Goal: Task Accomplishment & Management: Manage account settings

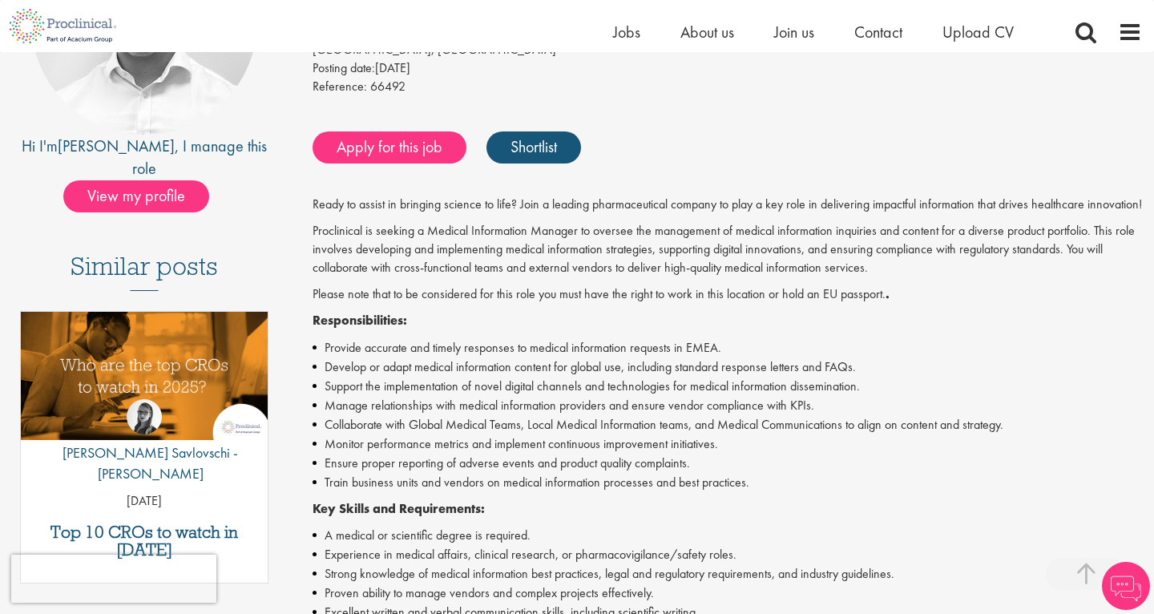
scroll to position [272, 0]
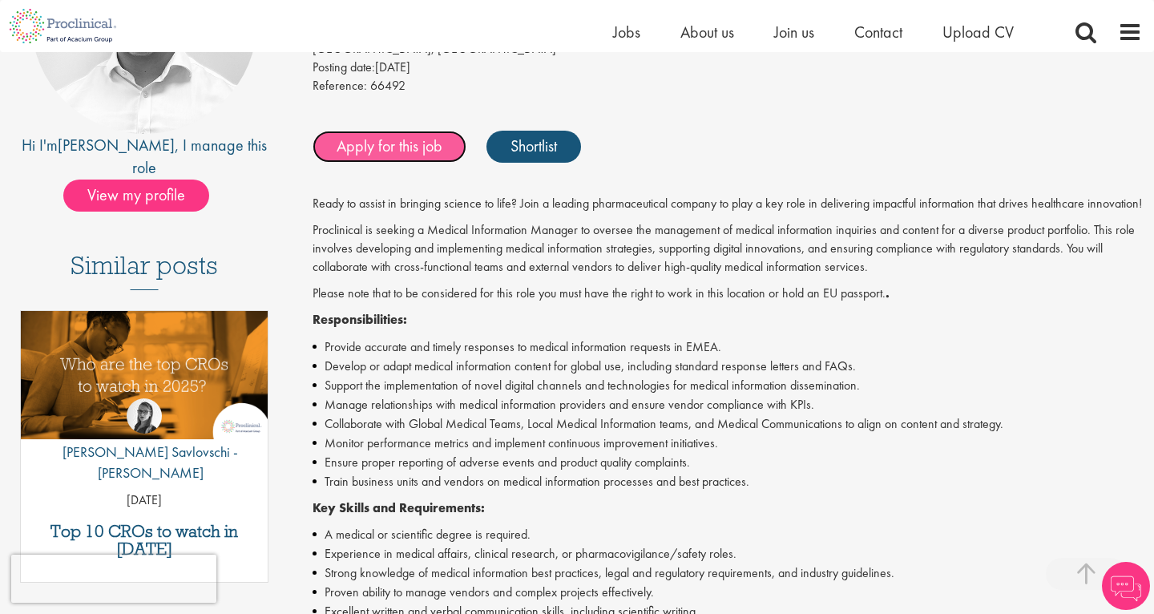
click at [364, 140] on link "Apply for this job" at bounding box center [390, 147] width 154 height 32
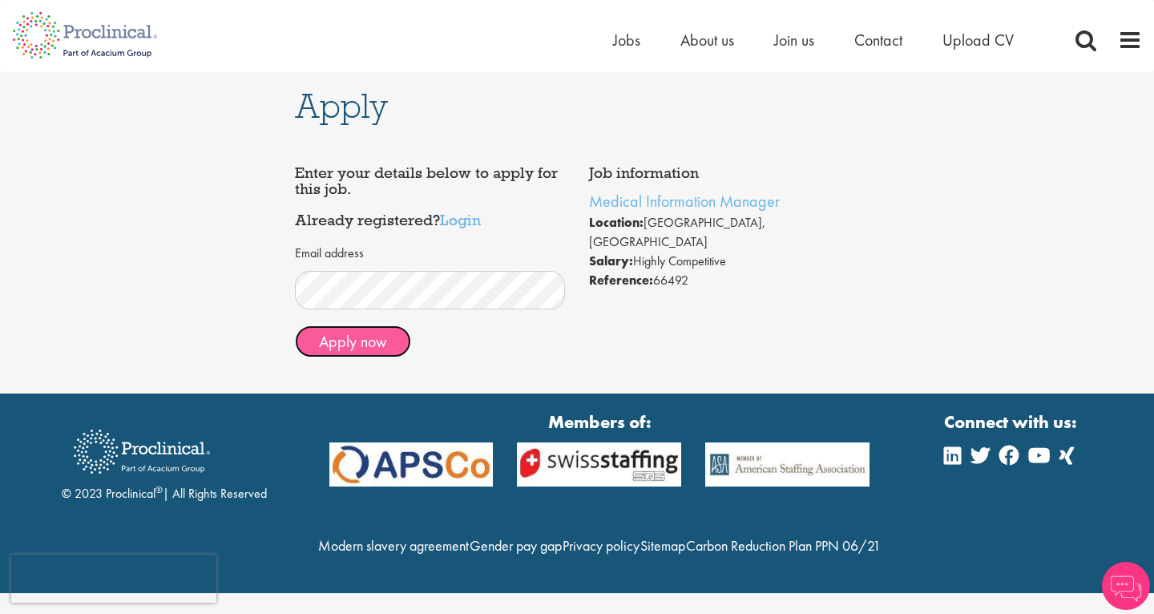
click at [361, 343] on button "Apply now" at bounding box center [353, 341] width 116 height 32
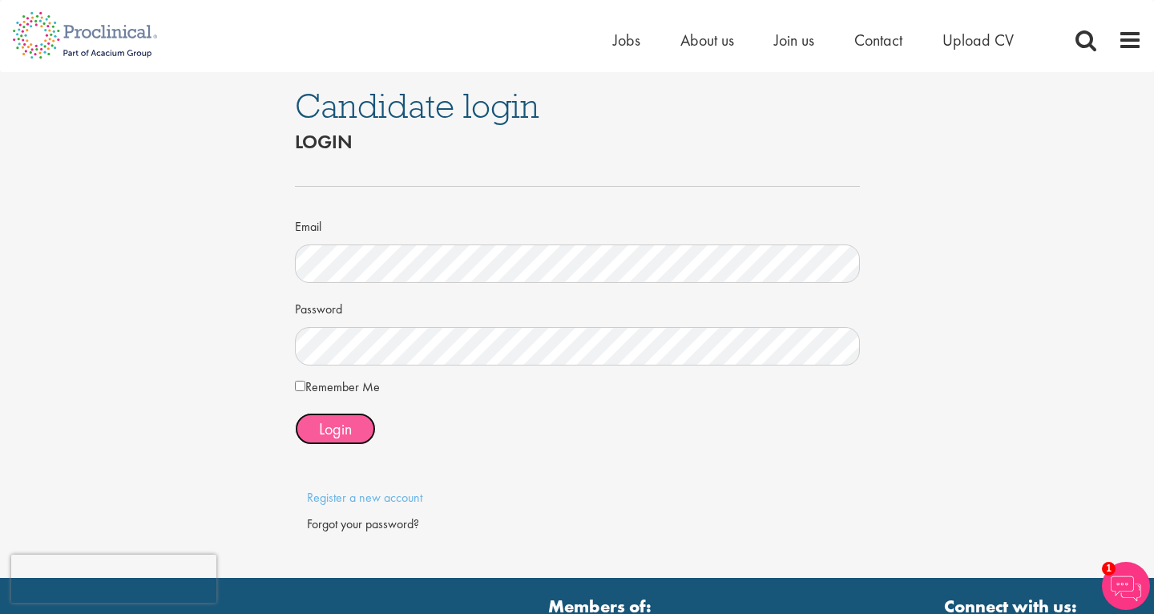
click at [331, 430] on span "Login" at bounding box center [335, 428] width 33 height 21
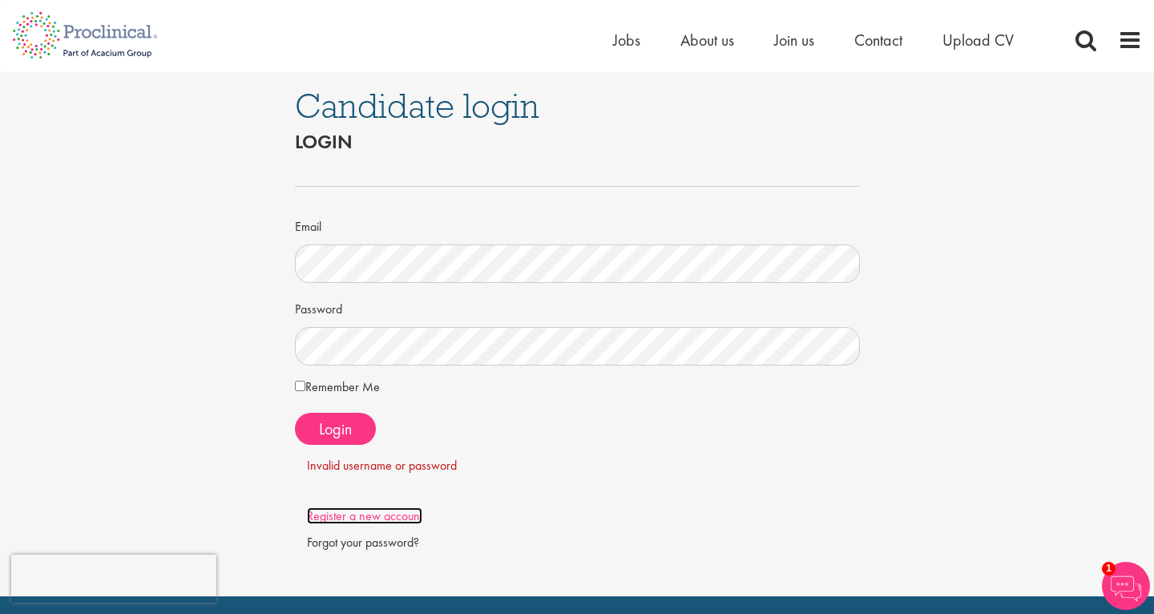
click at [359, 519] on link "Register a new account" at bounding box center [364, 515] width 115 height 17
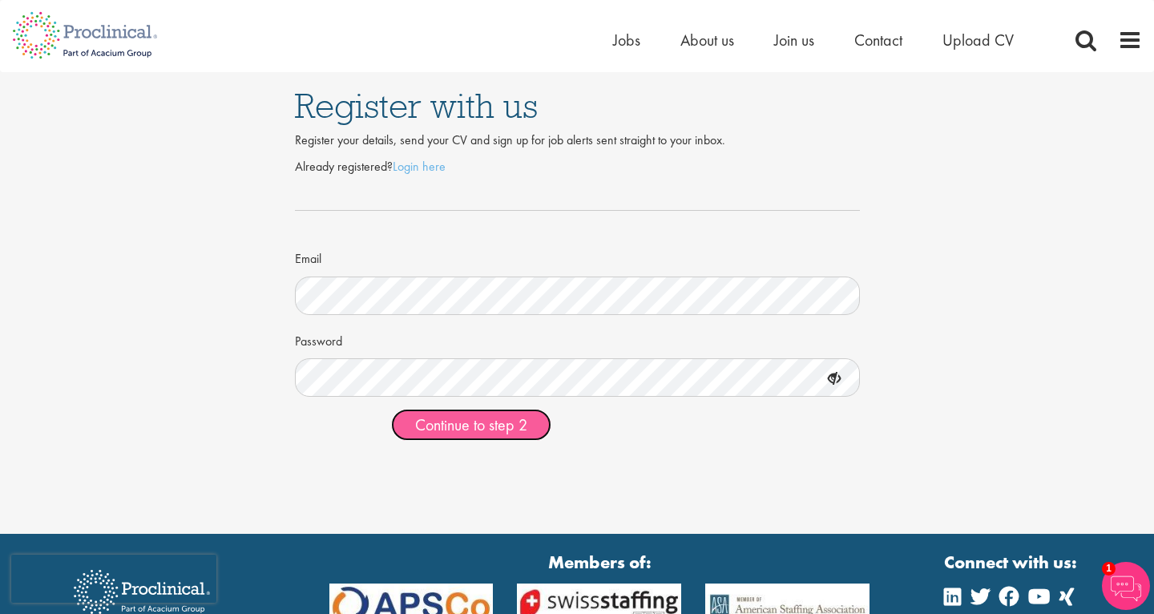
click at [465, 428] on span "Continue to step 2" at bounding box center [471, 424] width 112 height 21
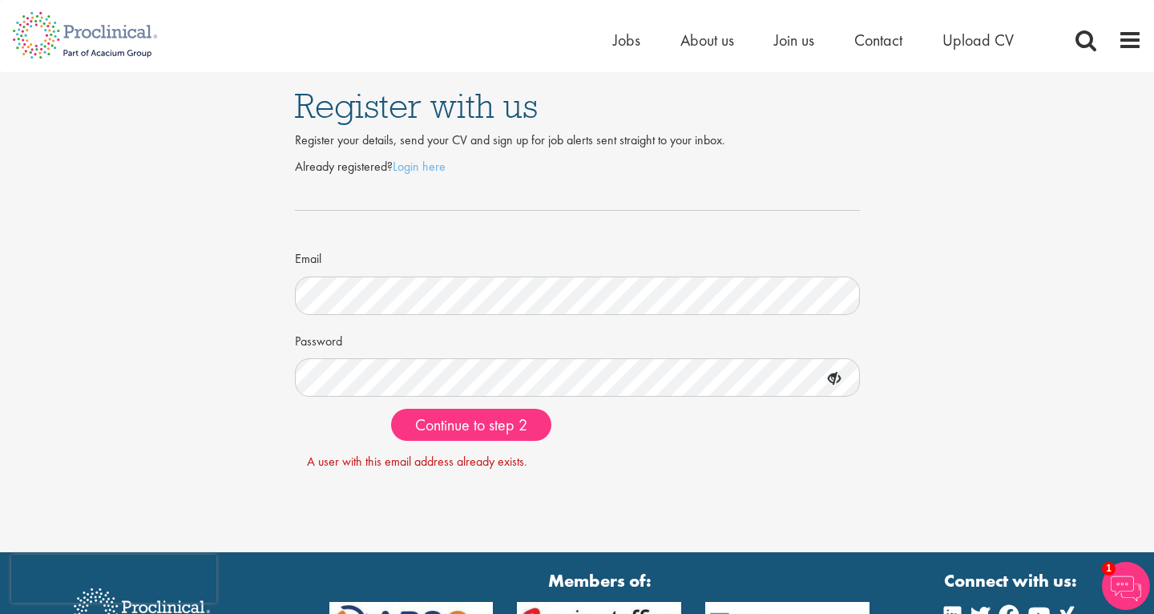
click at [446, 447] on form "Already registered? Login here Email Password Continue to step 2 A user with th…" at bounding box center [577, 314] width 541 height 313
click at [220, 371] on div "Register with us Register your details, send your CV and sign up for job alerts…" at bounding box center [577, 272] width 1178 height 400
click at [421, 173] on link "Login here" at bounding box center [419, 166] width 53 height 17
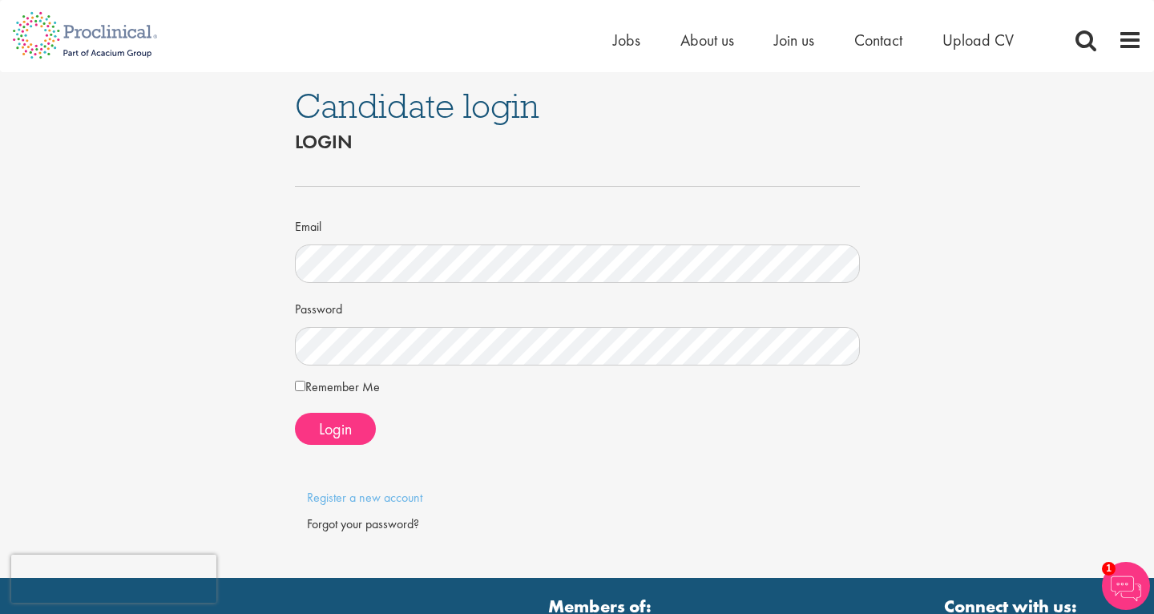
click at [385, 526] on div "Forgot your password?" at bounding box center [577, 524] width 541 height 18
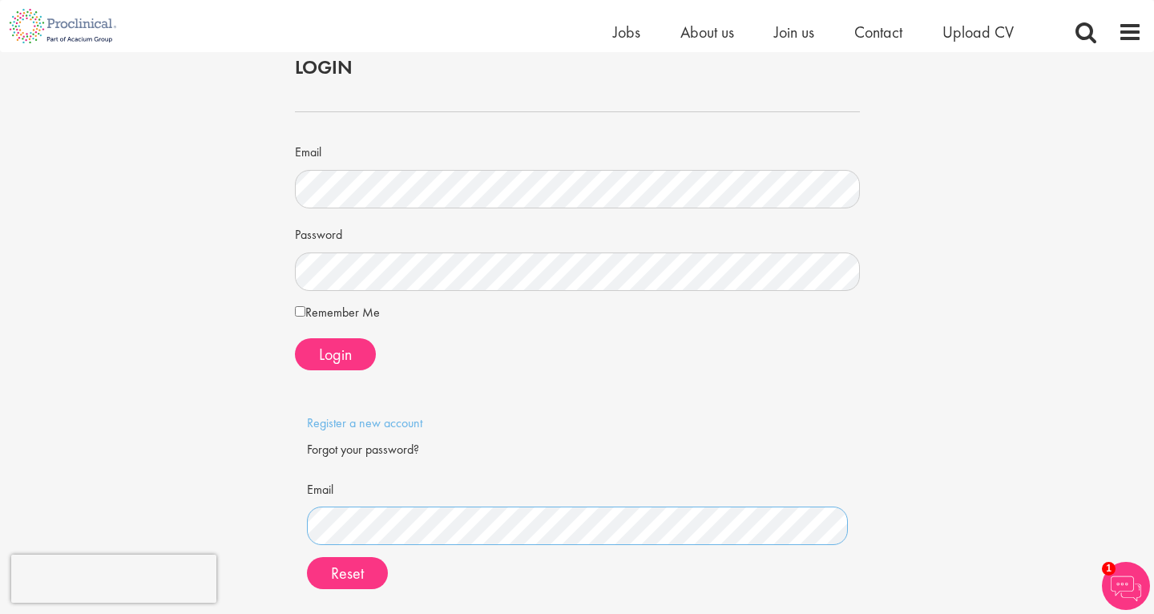
scroll to position [49, 0]
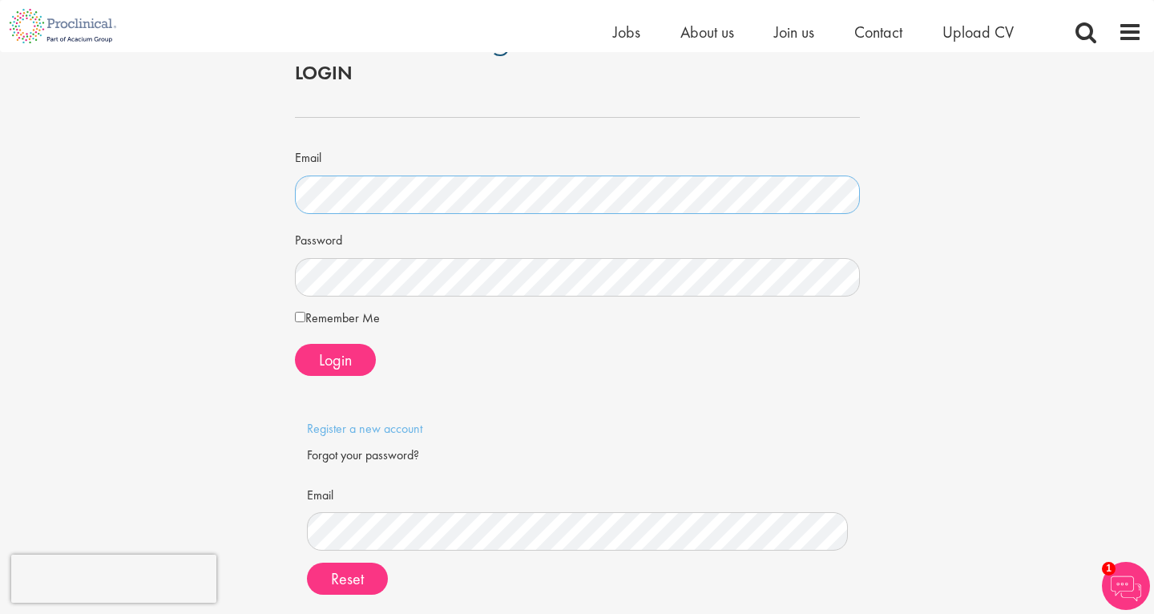
click at [287, 178] on div "Candidate login Login Email Password Remember Me" at bounding box center [577, 333] width 589 height 660
click at [354, 581] on span "Reset" at bounding box center [347, 578] width 33 height 21
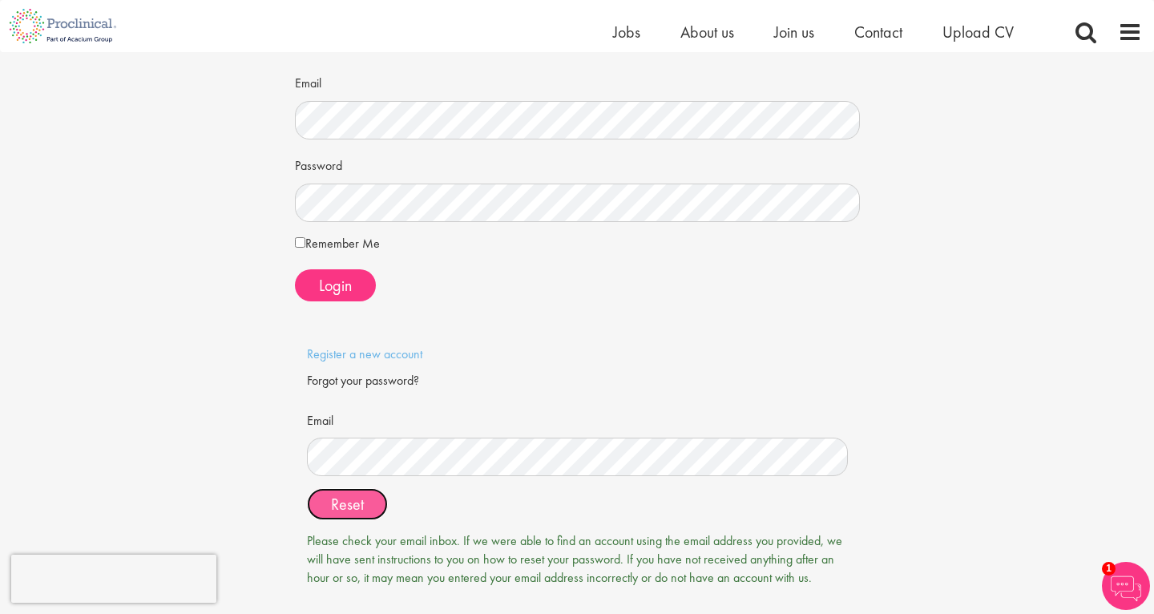
scroll to position [114, 0]
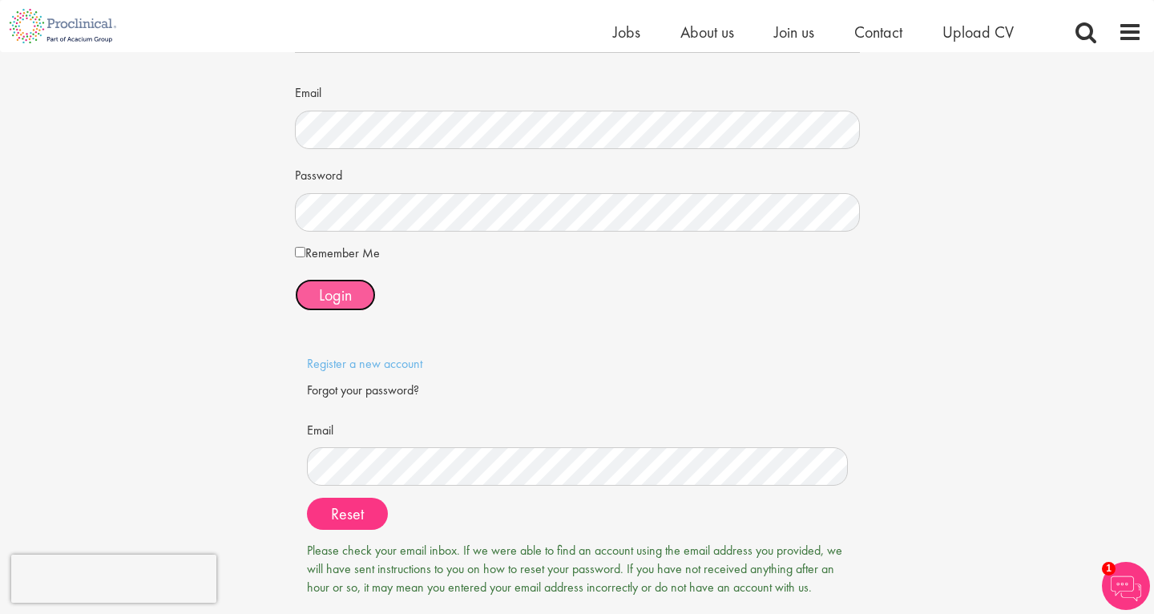
drag, startPoint x: 345, startPoint y: 295, endPoint x: 330, endPoint y: 256, distance: 41.8
click at [330, 256] on form "Email Password Remember Me Login" at bounding box center [577, 168] width 541 height 284
click at [330, 256] on label "Remember Me" at bounding box center [337, 253] width 85 height 19
click at [342, 298] on span "Login" at bounding box center [335, 294] width 33 height 21
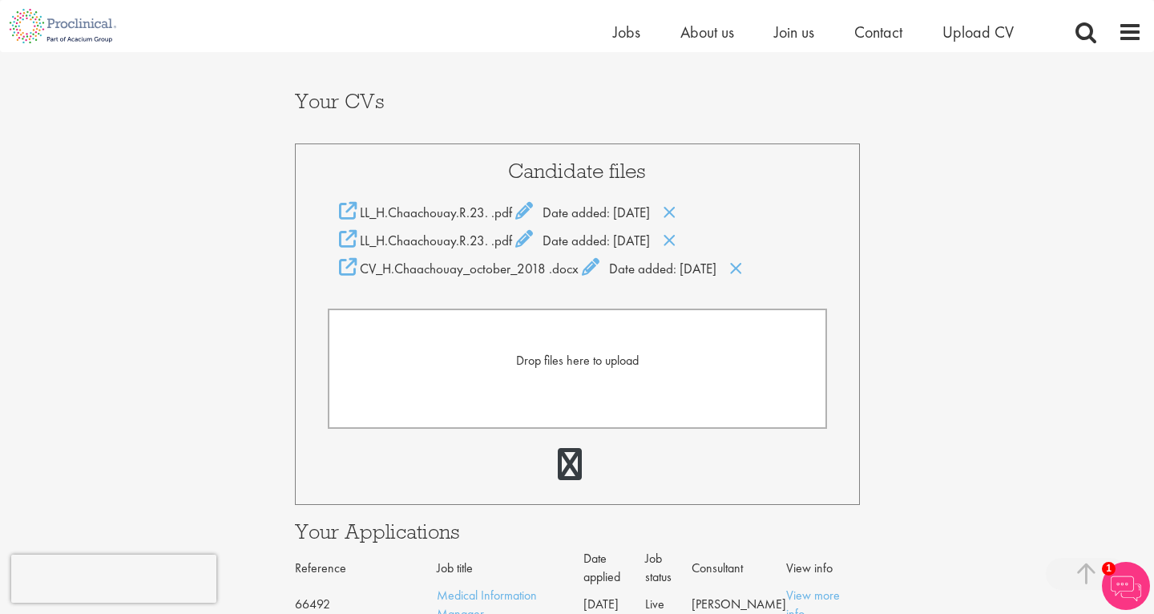
scroll to position [293, 0]
click at [676, 242] on icon at bounding box center [670, 242] width 14 height 18
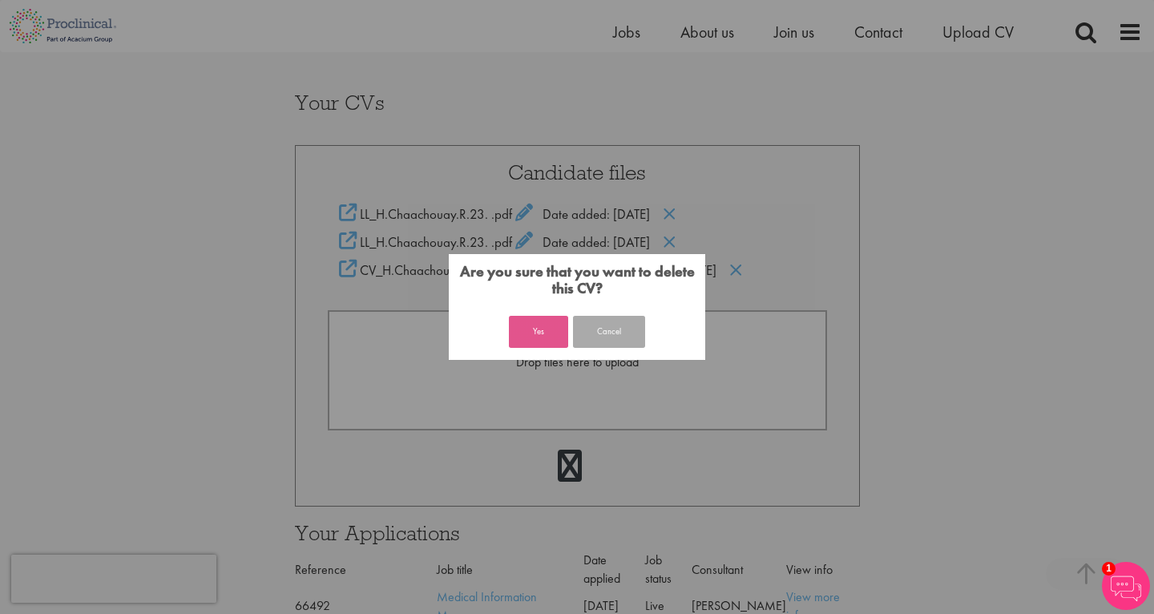
click at [541, 332] on button "Yes" at bounding box center [538, 332] width 59 height 32
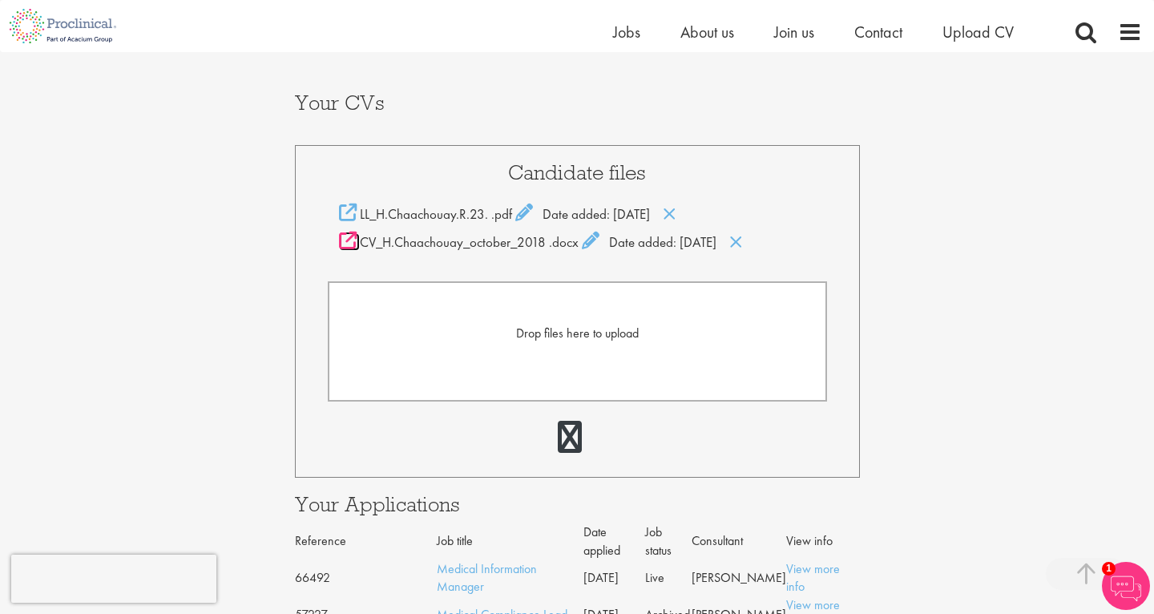
click at [351, 242] on icon at bounding box center [348, 241] width 18 height 18
click at [349, 212] on icon at bounding box center [348, 213] width 18 height 18
click at [676, 212] on icon at bounding box center [670, 214] width 14 height 18
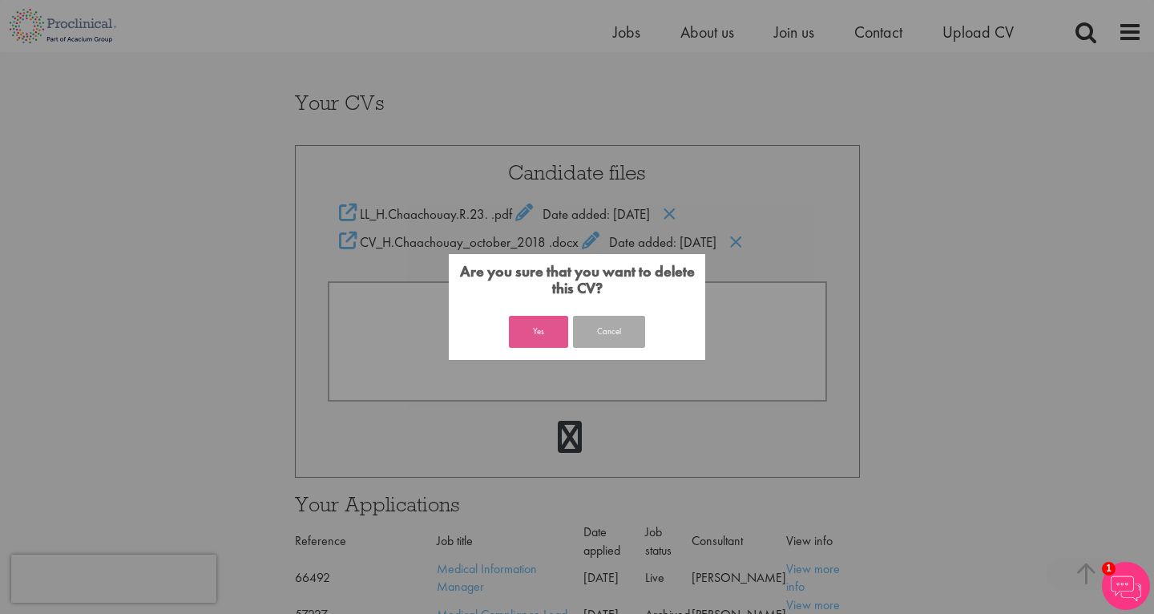
click at [547, 333] on button "Yes" at bounding box center [538, 332] width 59 height 32
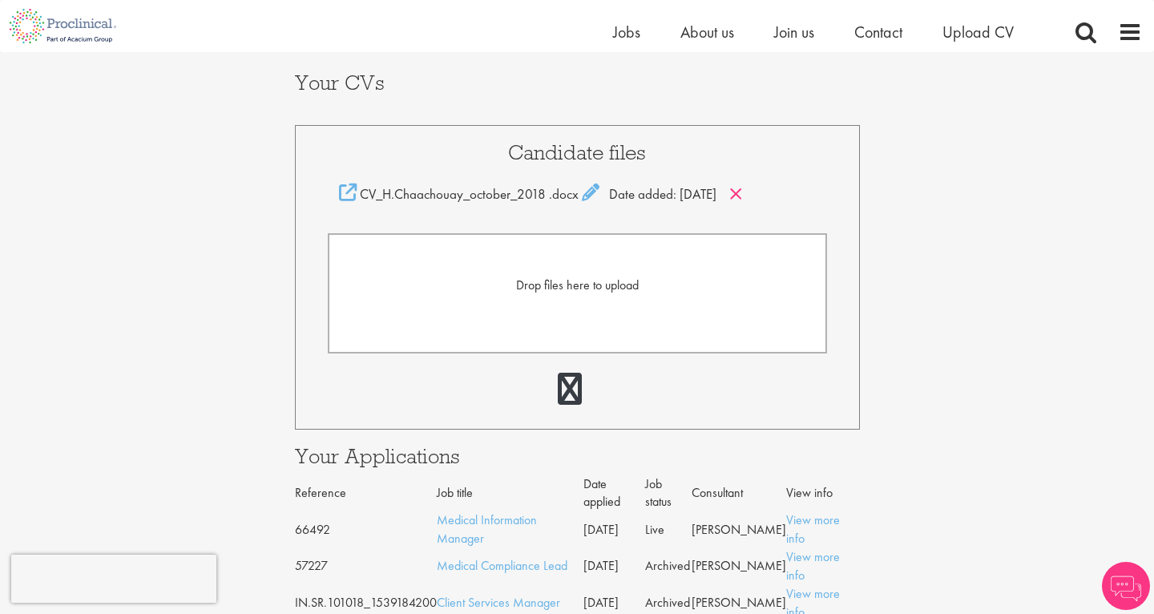
scroll to position [313, 0]
click at [743, 192] on icon at bounding box center [736, 194] width 14 height 18
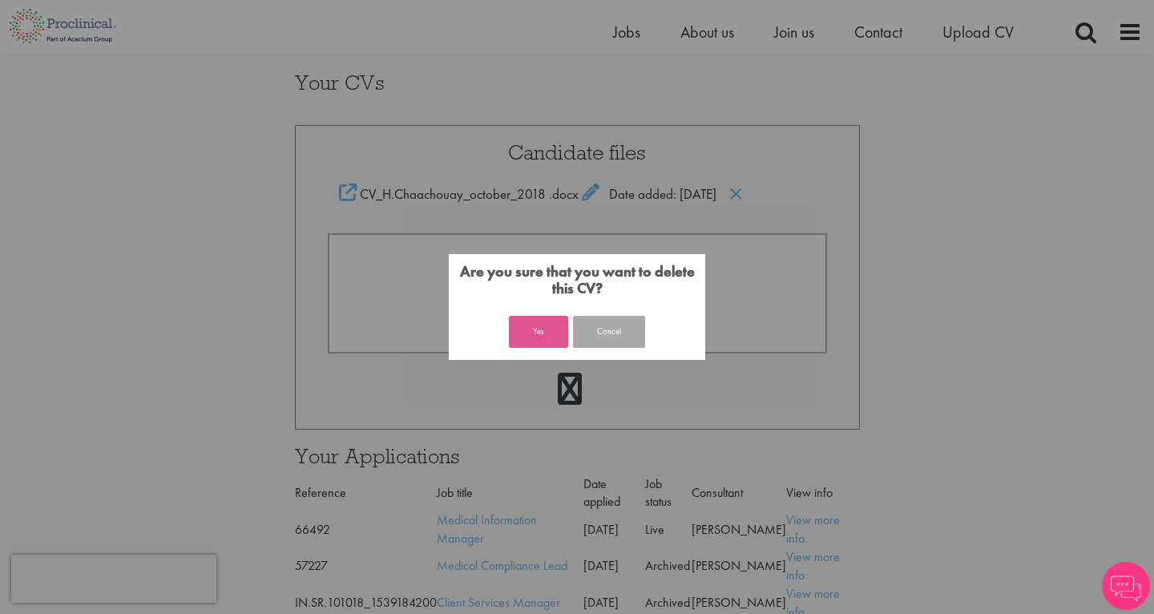
click at [544, 338] on button "Yes" at bounding box center [538, 332] width 59 height 32
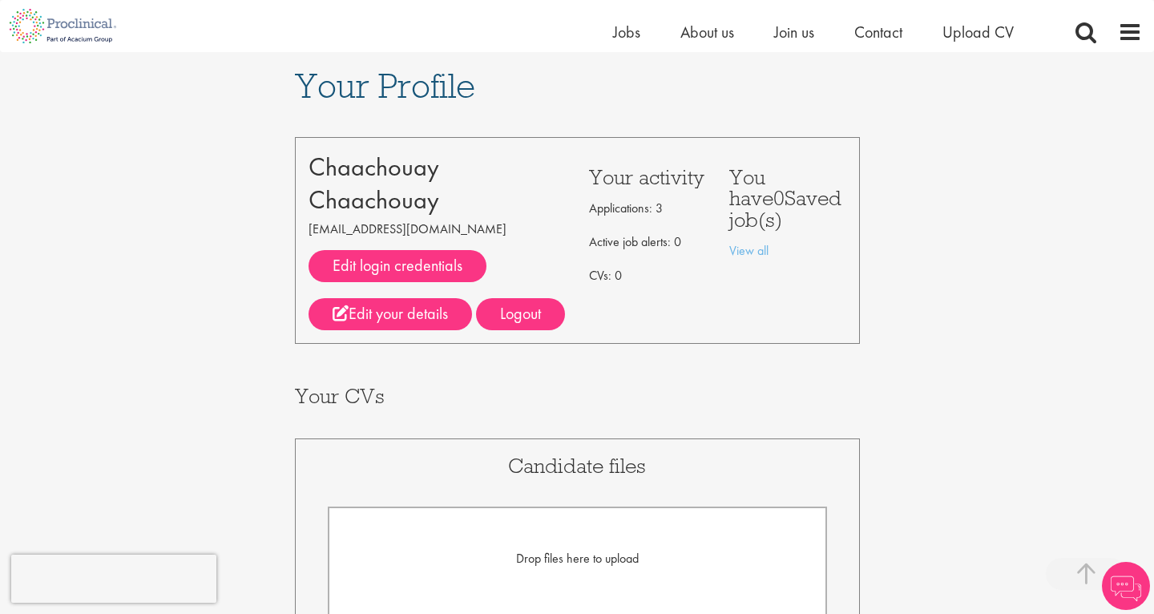
scroll to position [314, 0]
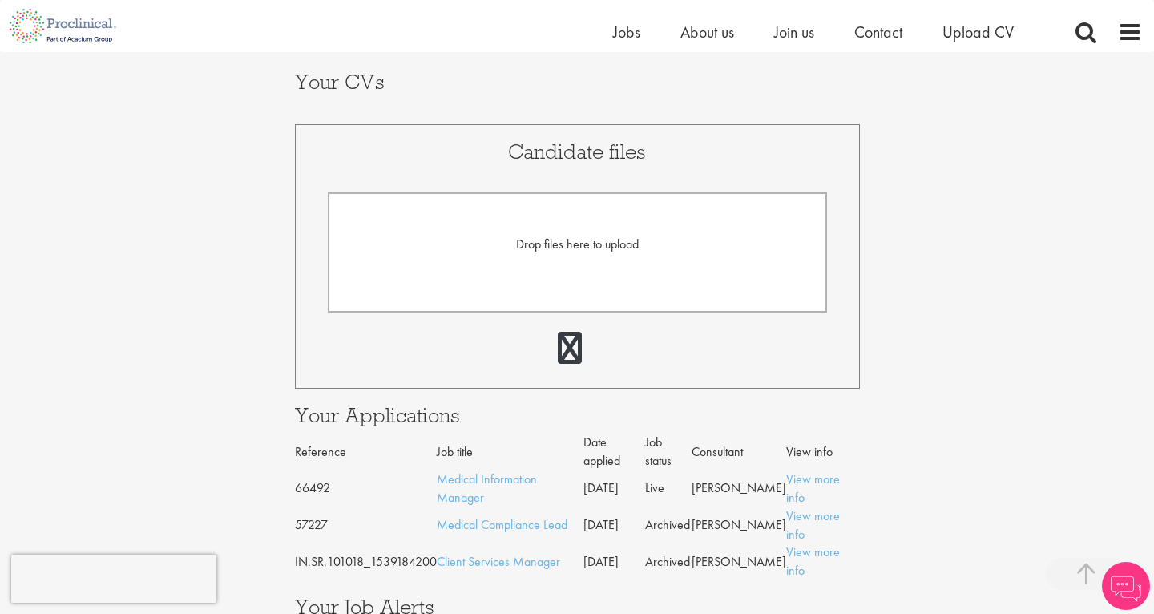
click at [534, 236] on span "Drop files here to upload" at bounding box center [577, 244] width 123 height 17
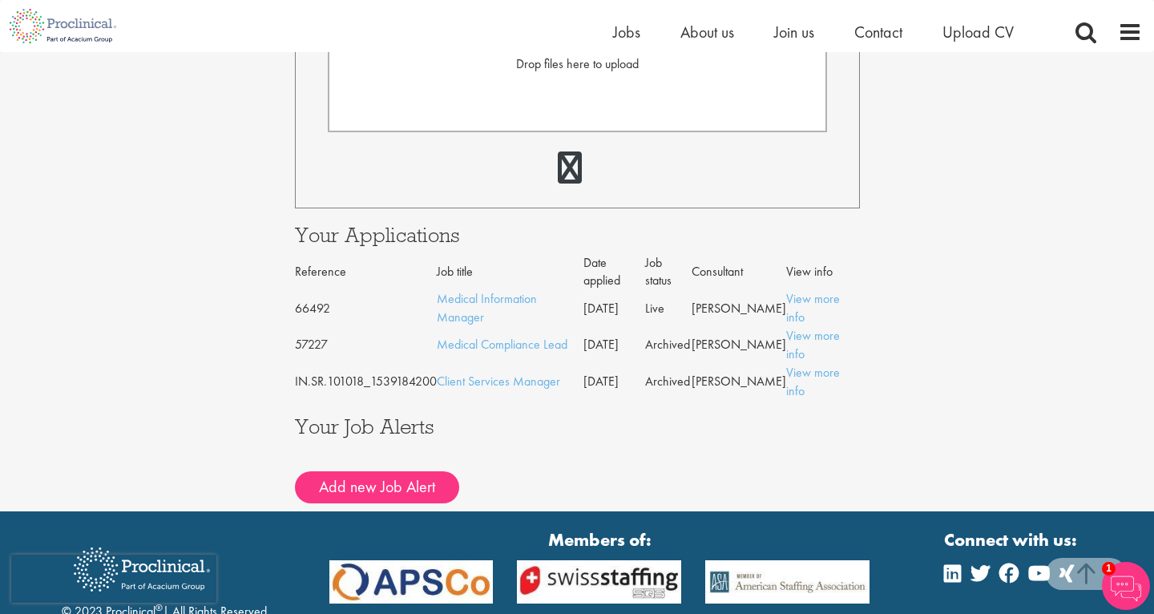
scroll to position [536, 0]
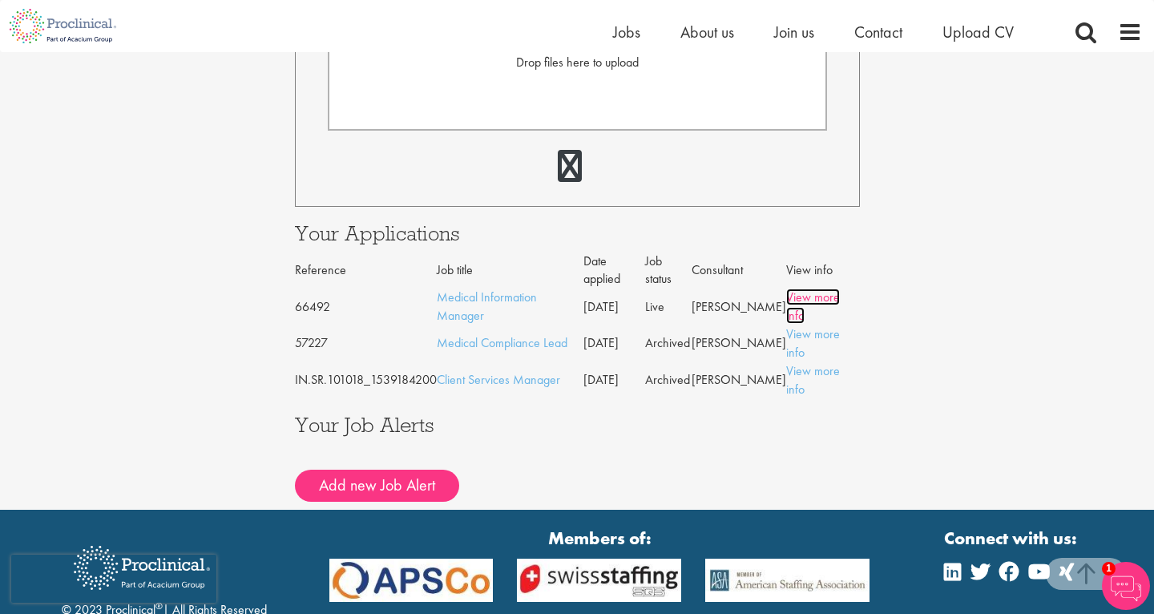
click at [806, 288] on link "View more info" at bounding box center [813, 305] width 54 height 35
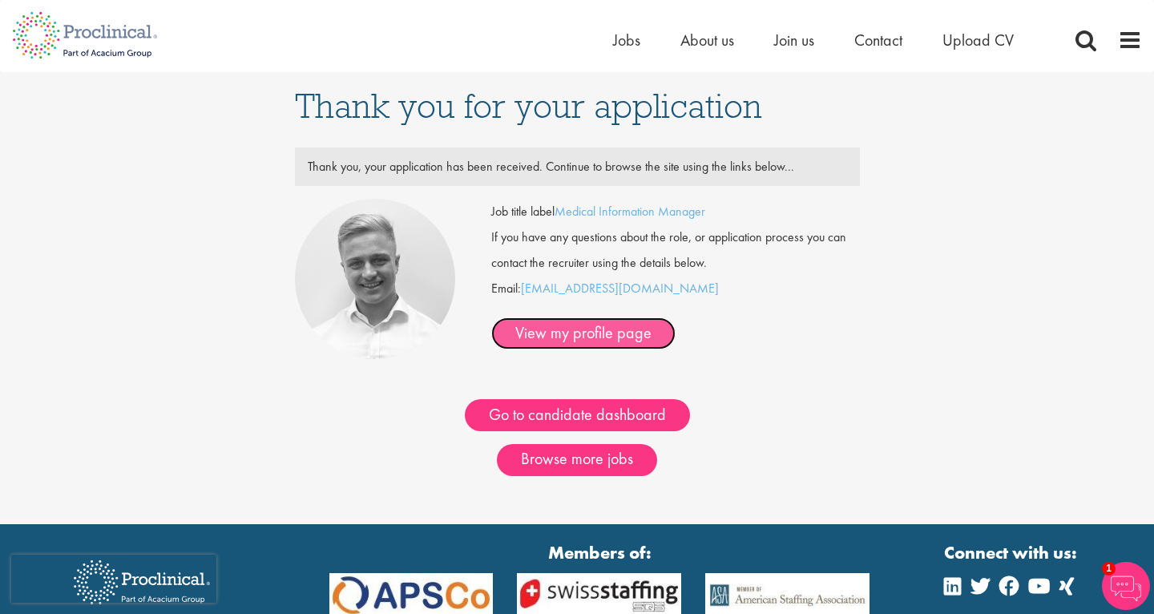
click at [676, 317] on link "View my profile page" at bounding box center [583, 333] width 184 height 32
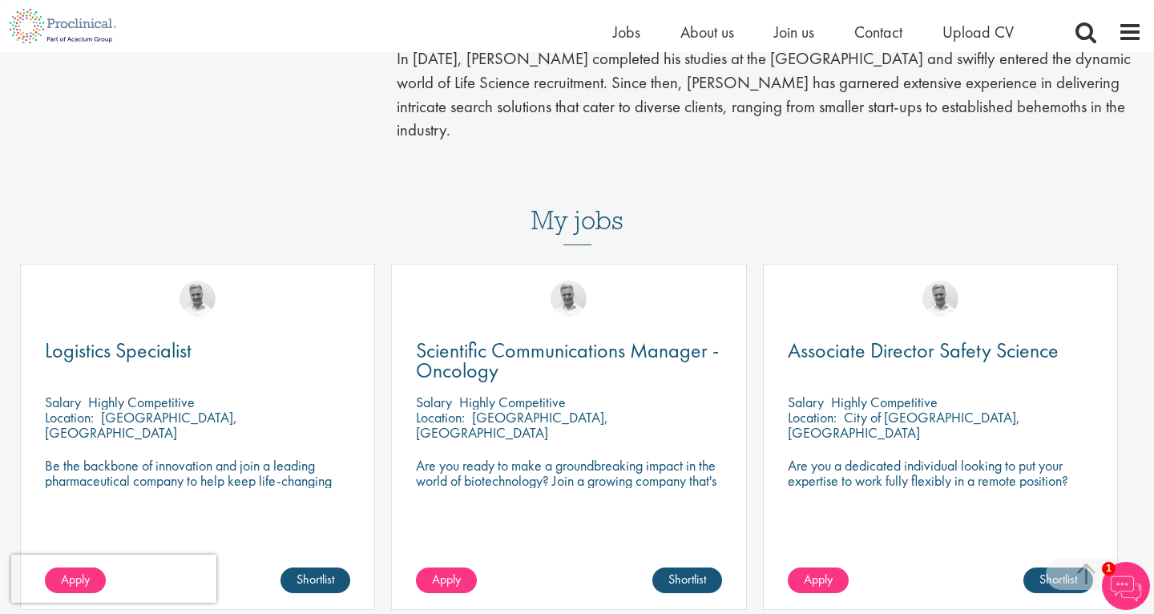
scroll to position [530, 0]
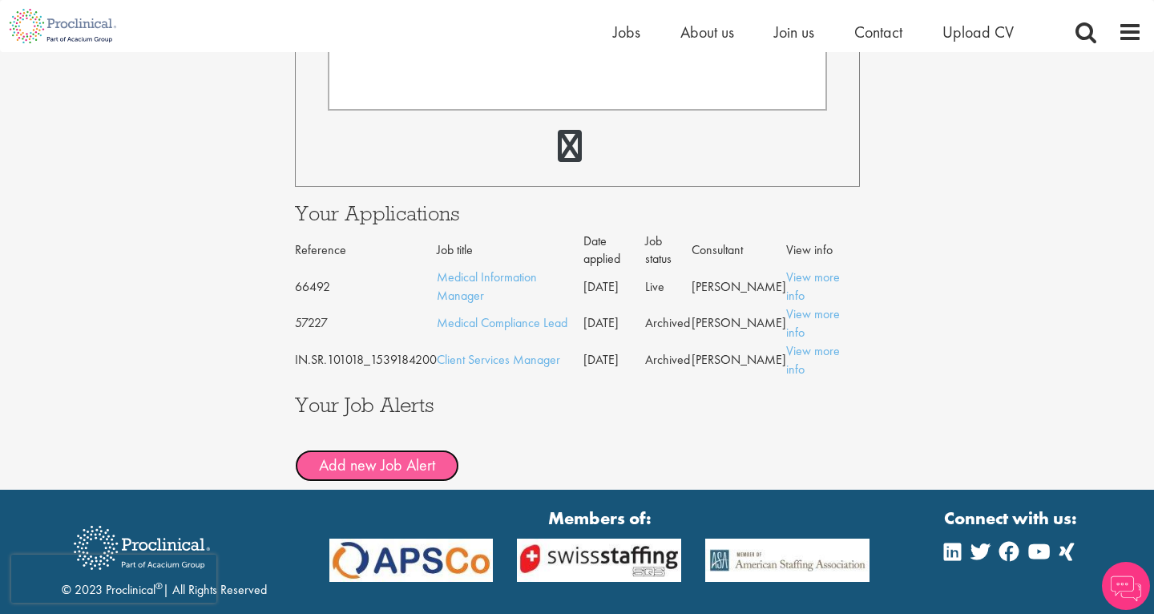
click at [380, 450] on button "Add new Job Alert" at bounding box center [377, 466] width 164 height 32
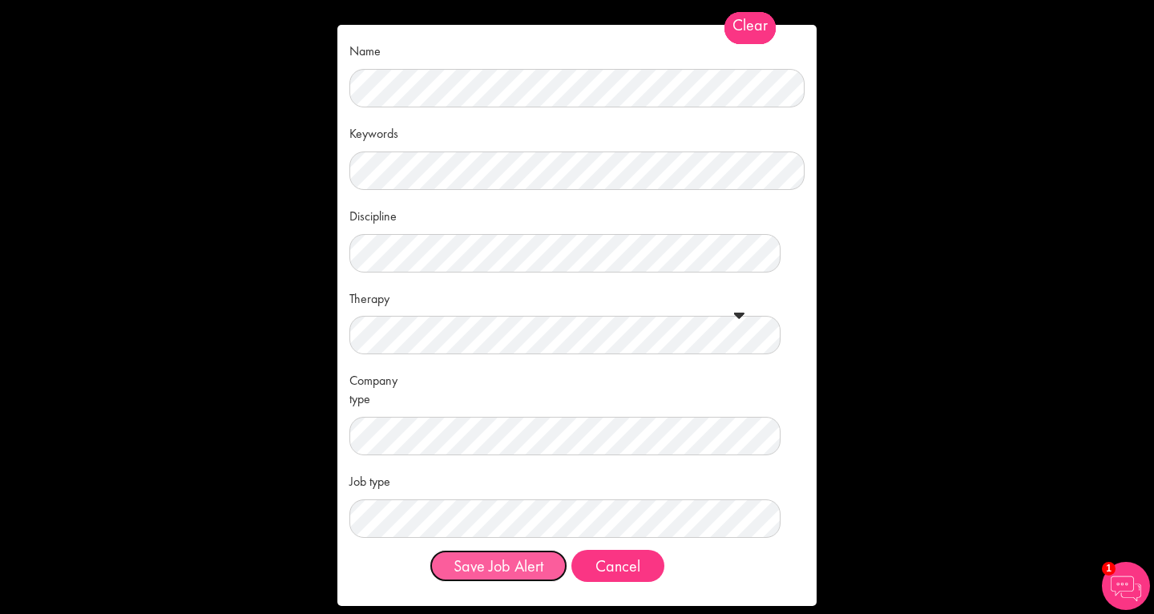
click at [507, 567] on button "Save Job Alert" at bounding box center [499, 566] width 138 height 32
